Goal: Information Seeking & Learning: Understand process/instructions

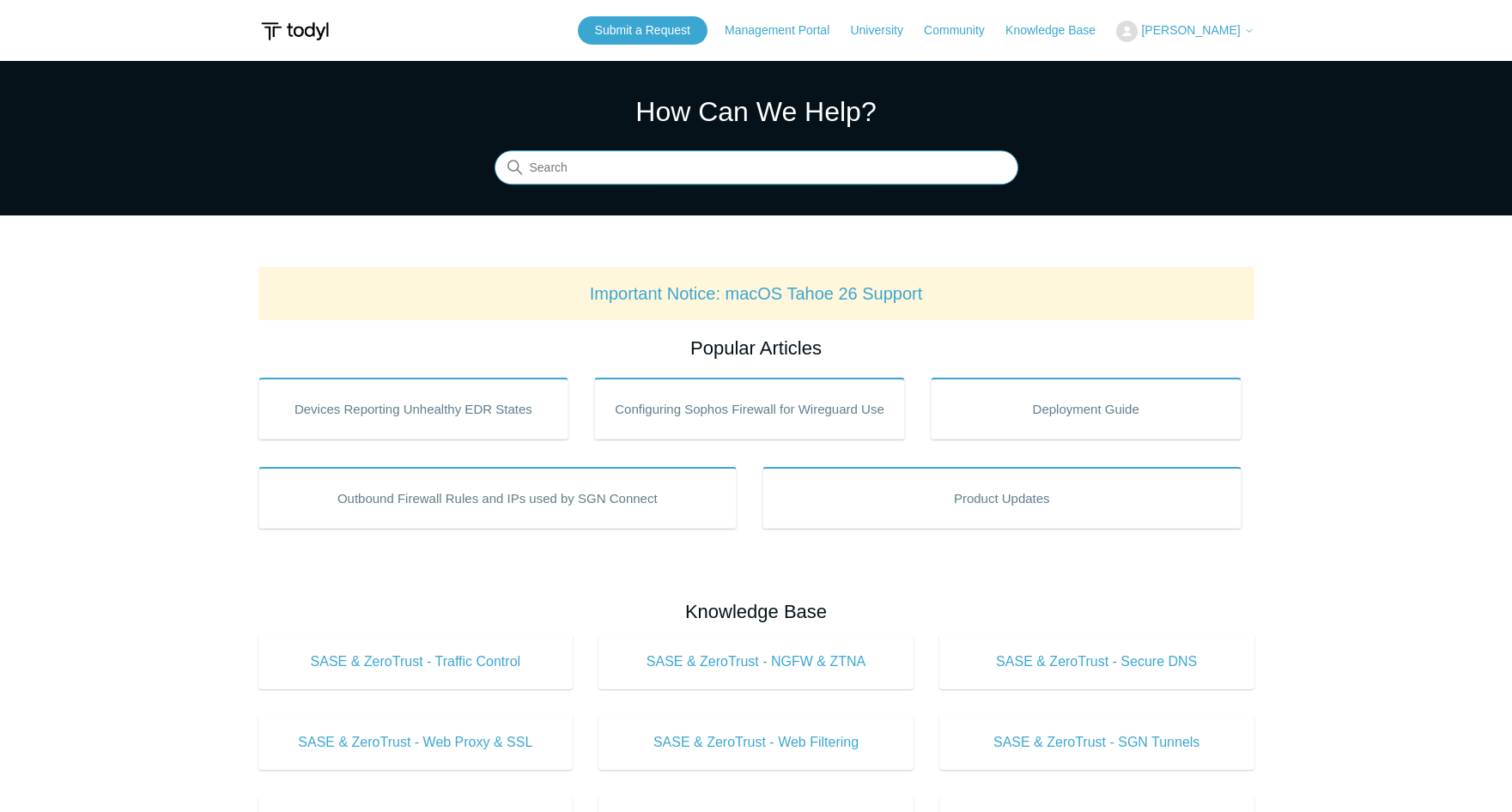
click at [573, 180] on input "Search" at bounding box center [756, 168] width 524 height 34
type input "uninstall"
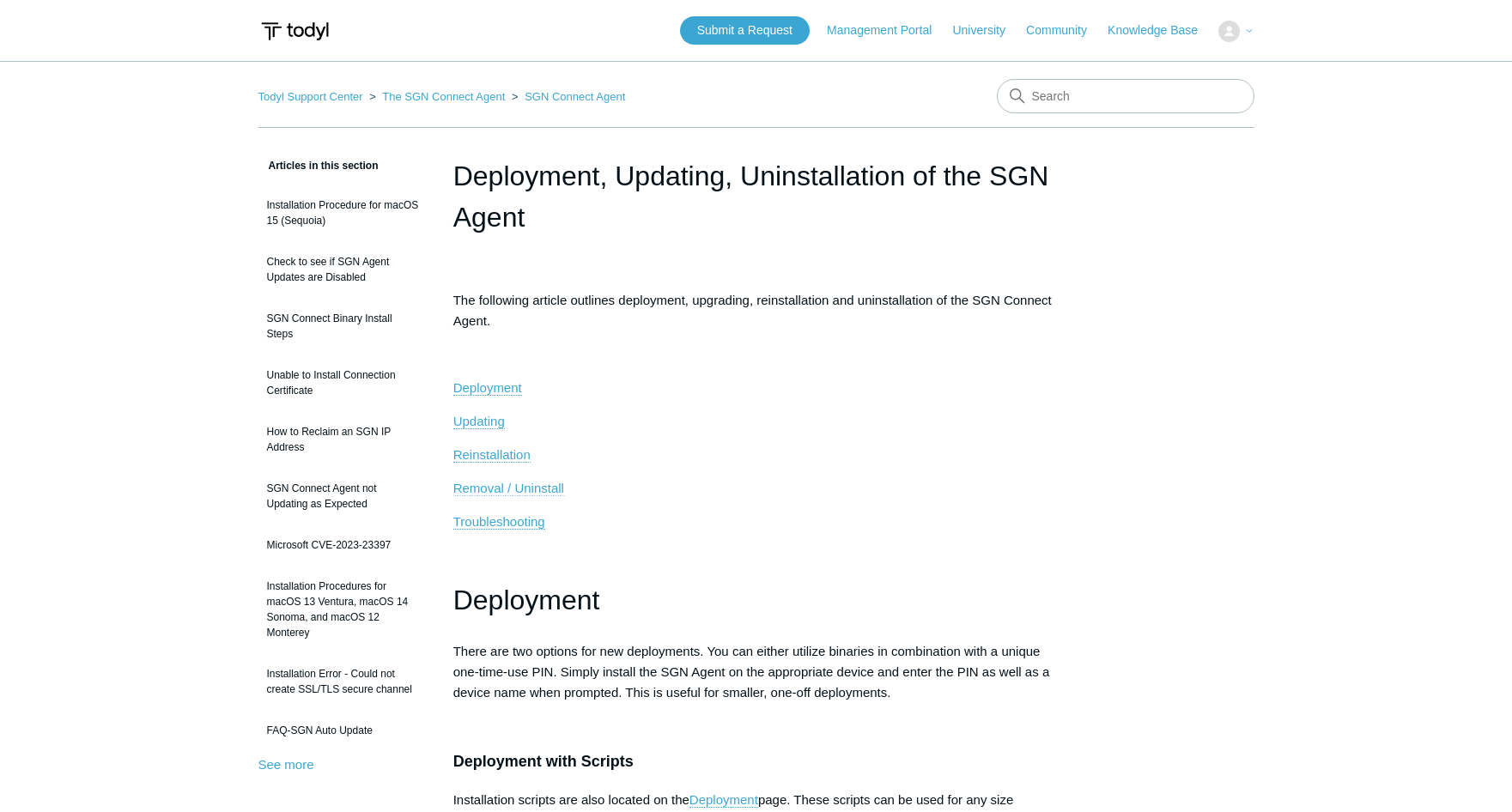
click at [507, 482] on span "Removal / Uninstall" at bounding box center [509, 488] width 111 height 14
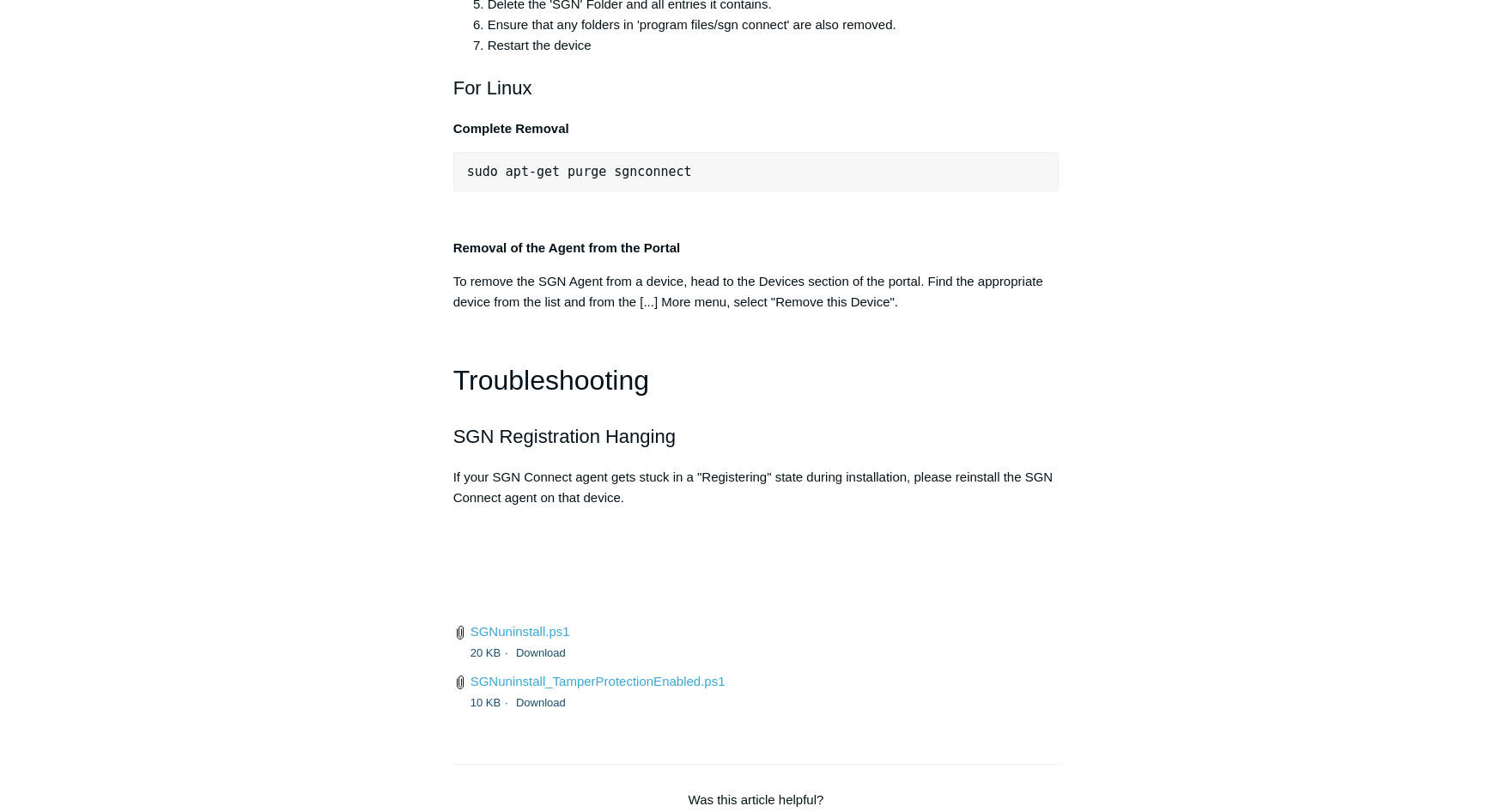
scroll to position [3424, 0]
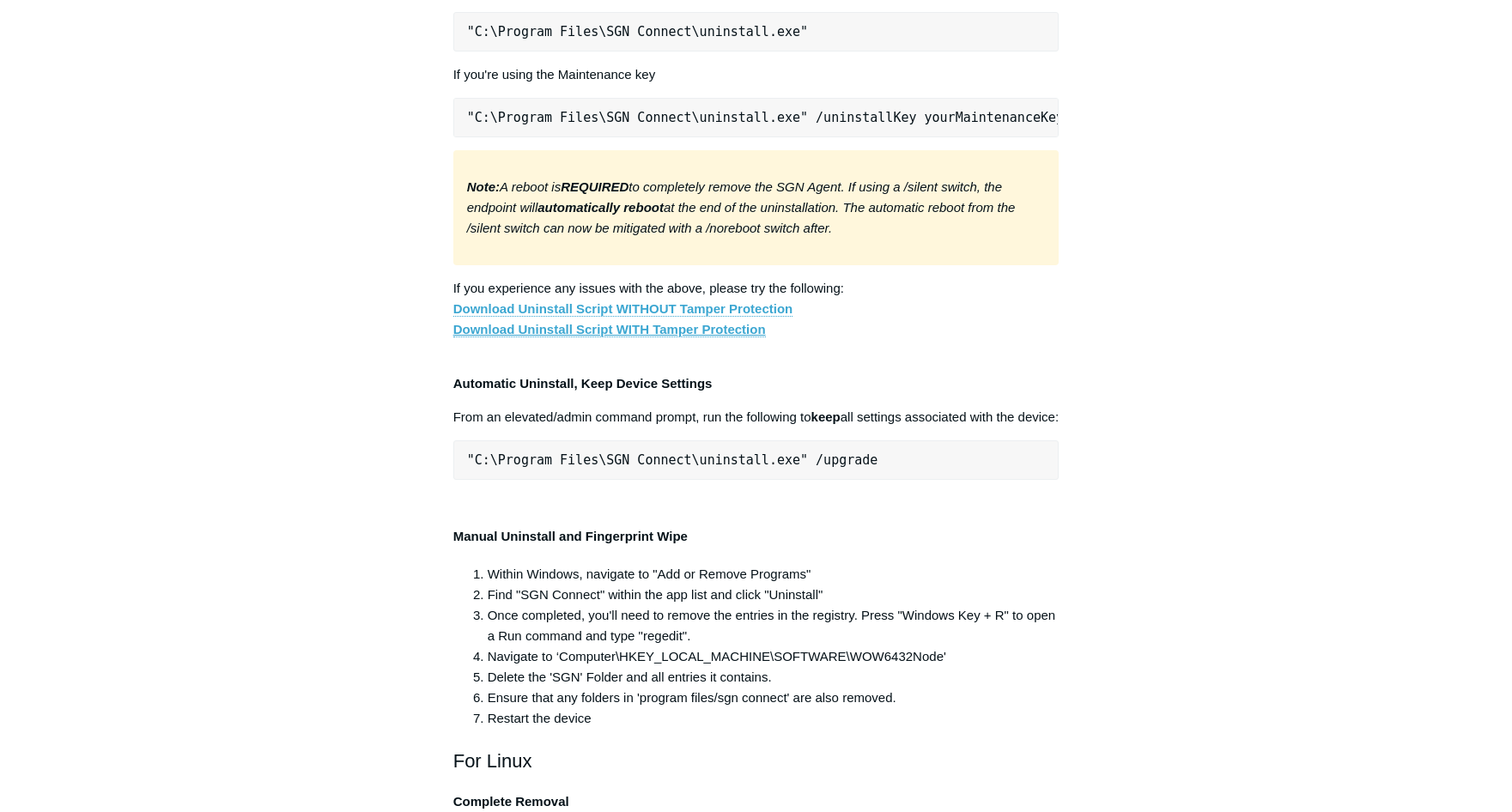
scroll to position [2824, 0]
